Goal: Navigation & Orientation: Find specific page/section

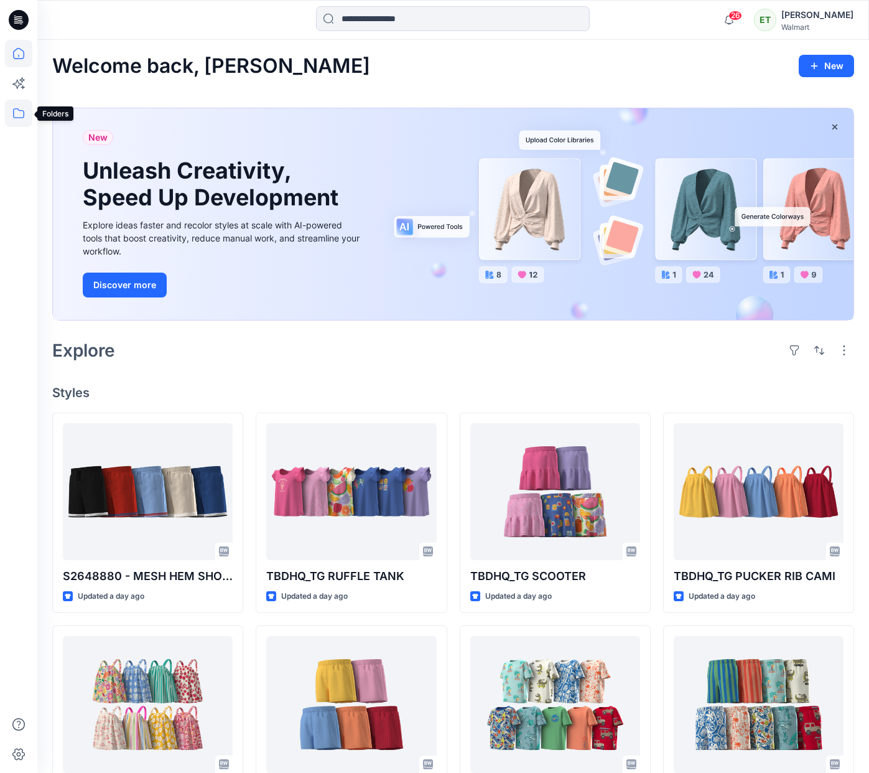
click at [22, 109] on icon at bounding box center [18, 113] width 27 height 27
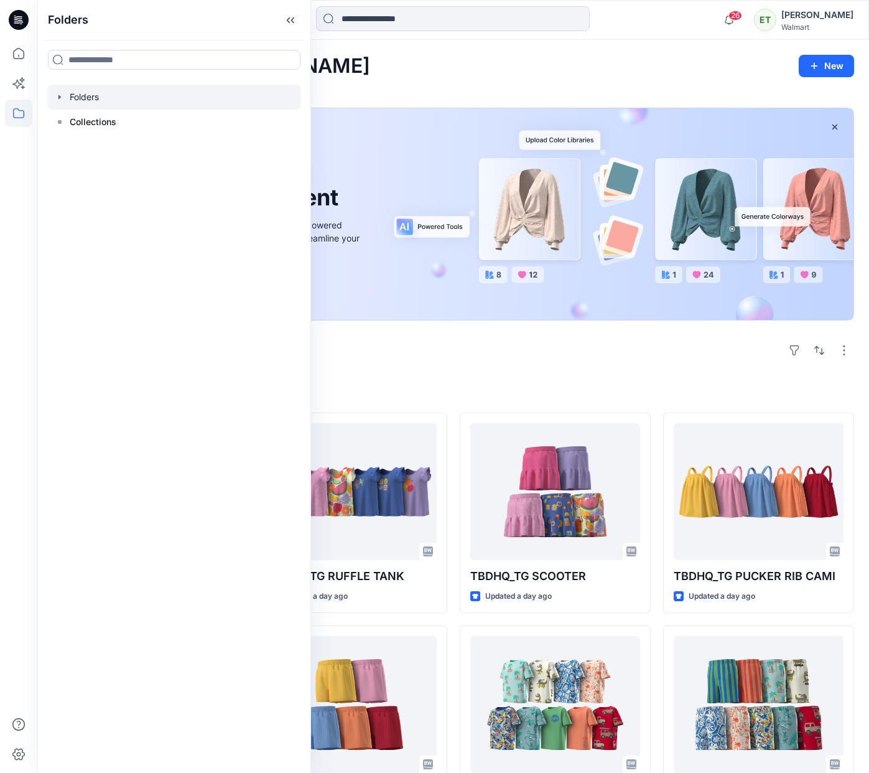
click at [87, 97] on div at bounding box center [174, 97] width 254 height 25
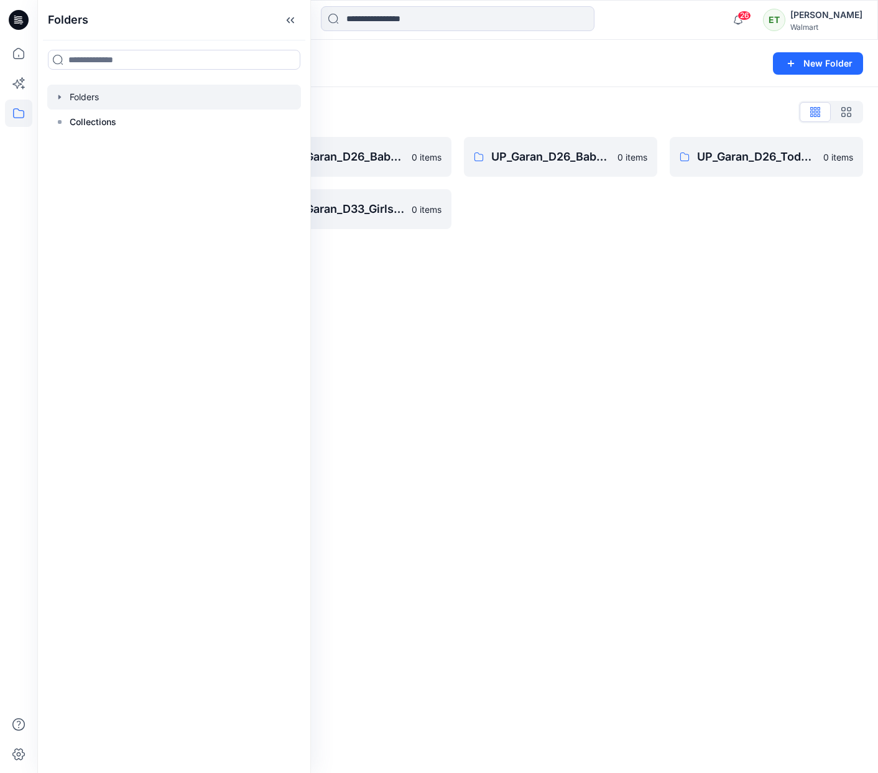
click at [475, 318] on div "Folders New Folder Folders List UP_Garan [PERSON_NAME] 0 items UP_Garan_D26_Tod…" at bounding box center [457, 406] width 841 height 733
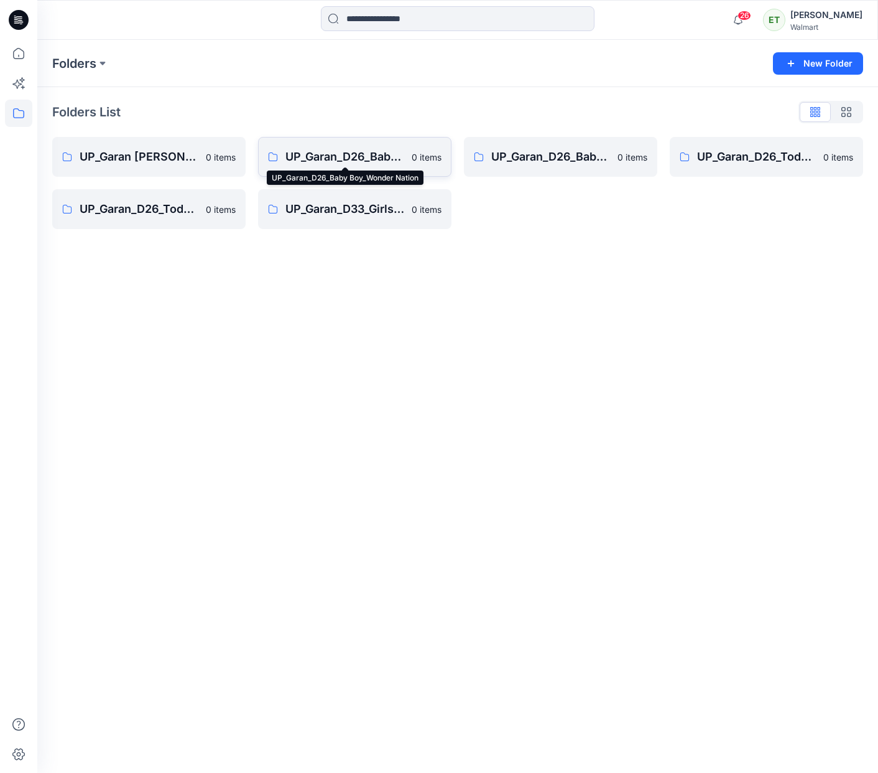
click at [378, 155] on p "UP_Garan_D26_Baby Boy_Wonder Nation" at bounding box center [345, 156] width 119 height 17
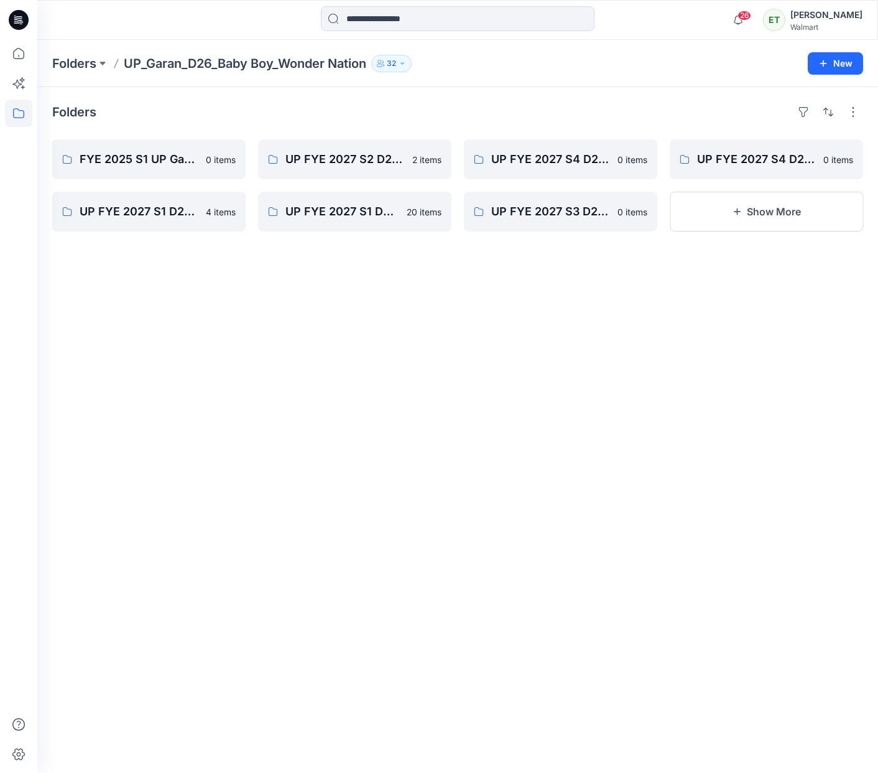
click at [675, 536] on div "Folders FYE 2025 S1 UP Garan D26 Baby Boy [DEMOGRAPHIC_DATA] items UP FYE 2027 …" at bounding box center [457, 430] width 841 height 686
click at [385, 165] on p "UP FYE 2027 S2 D26 BB Table Garan" at bounding box center [345, 159] width 119 height 17
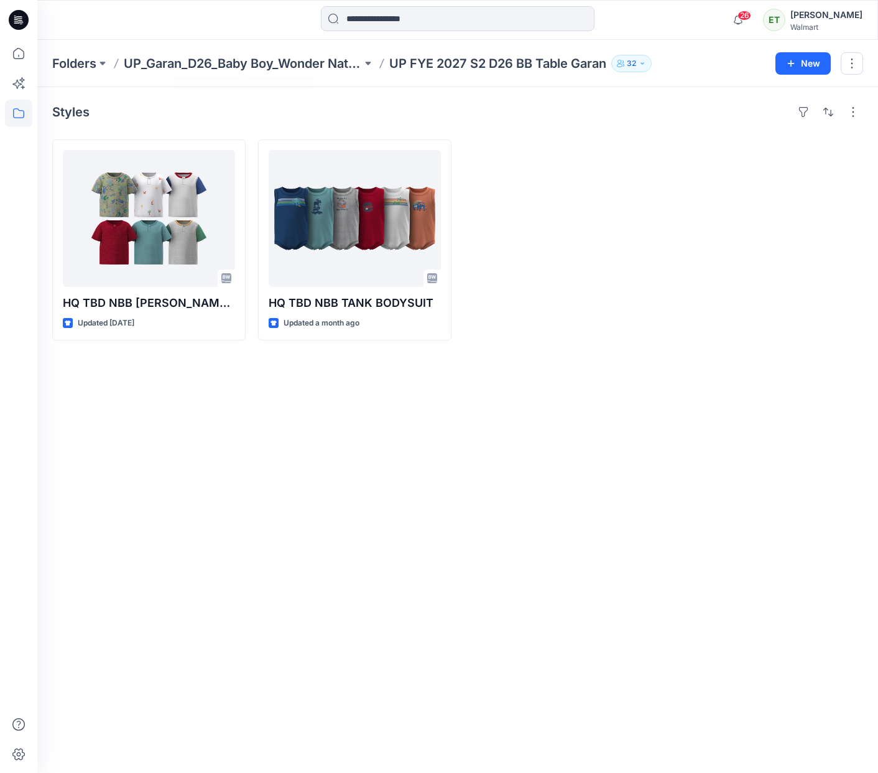
click at [248, 40] on div "Folders UP_Garan_D26_Baby Boy_Wonder Nation UP FYE 2027 S2 D26 BB Table Garan 3…" at bounding box center [457, 63] width 841 height 47
click at [248, 47] on div "Folders UP_Garan_D26_Baby Boy_Wonder Nation UP FYE 2027 S2 D26 BB Table Garan 3…" at bounding box center [457, 63] width 841 height 47
click at [250, 54] on div "Folders UP_Garan_D26_Baby Boy_Wonder Nation UP FYE 2027 S2 D26 BB Table Garan 3…" at bounding box center [457, 63] width 841 height 47
click at [307, 62] on p "UP_Garan_D26_Baby Boy_Wonder Nation" at bounding box center [243, 63] width 238 height 17
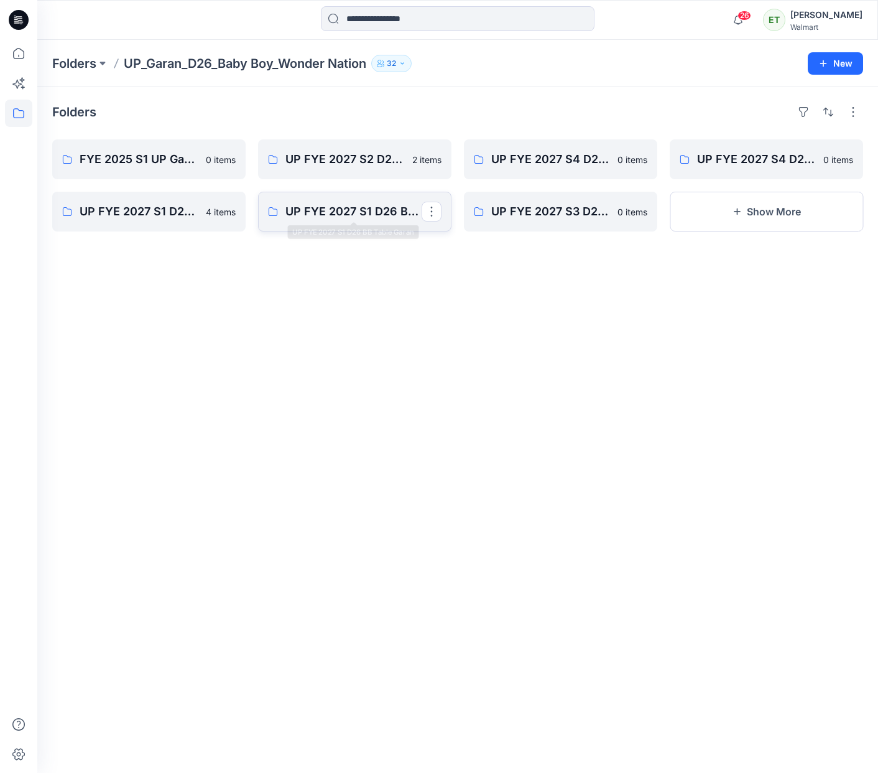
click at [374, 199] on link "UP FYE 2027 S1 D26 BB Table Garan" at bounding box center [354, 212] width 193 height 40
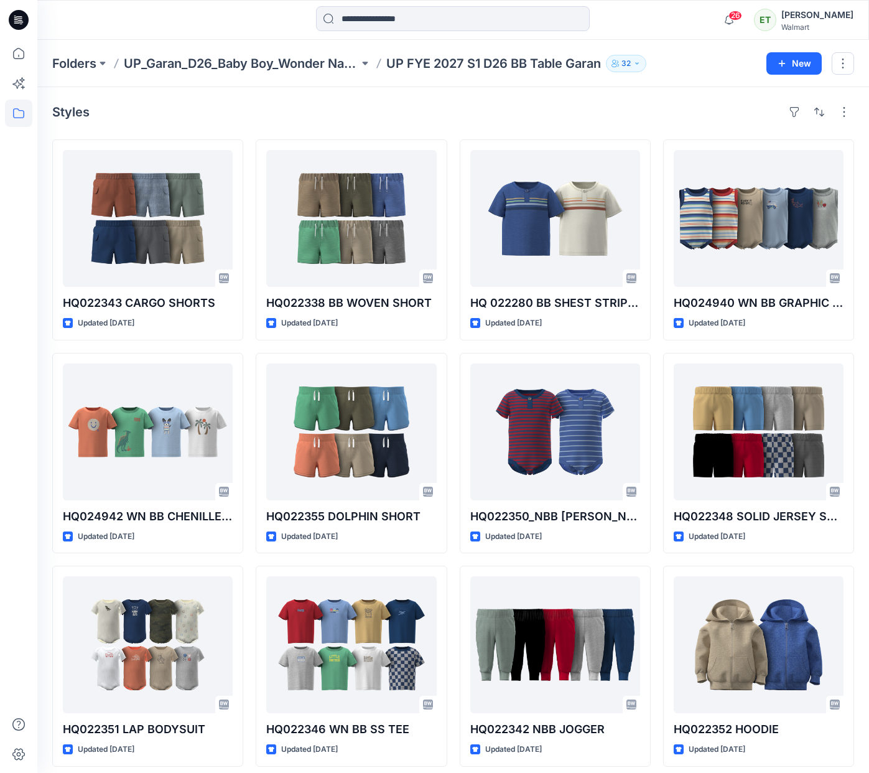
click at [455, 540] on div "HQ022343 CARGO SHORTS Updated [DATE] HQ024942 WN BB CHENILLE TEE Updated [DATE]…" at bounding box center [453, 452] width 802 height 627
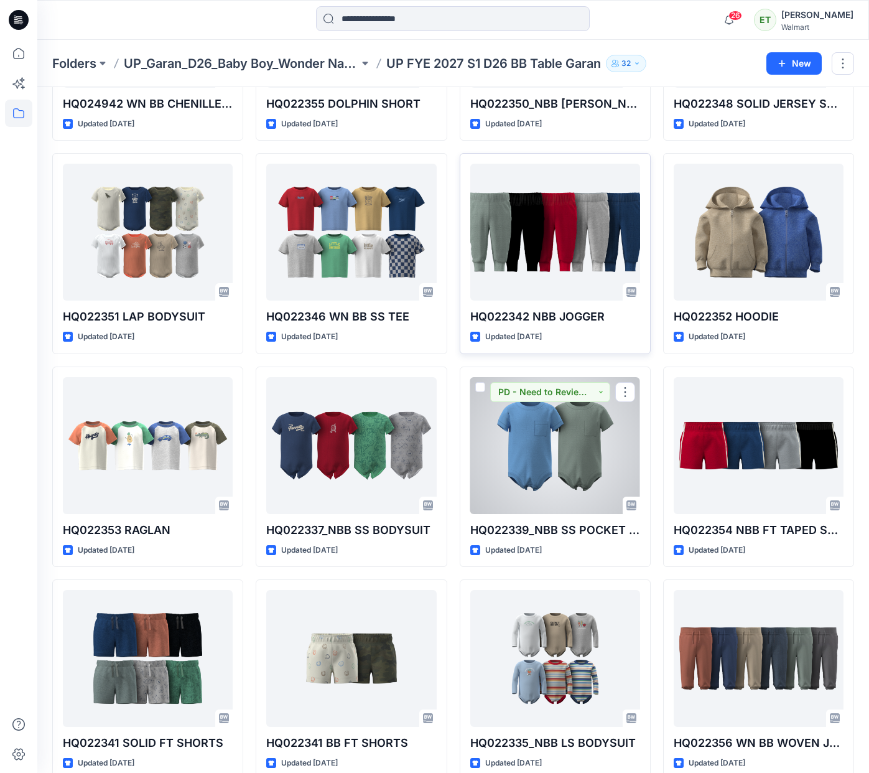
scroll to position [435, 0]
